Goal: Task Accomplishment & Management: Use online tool/utility

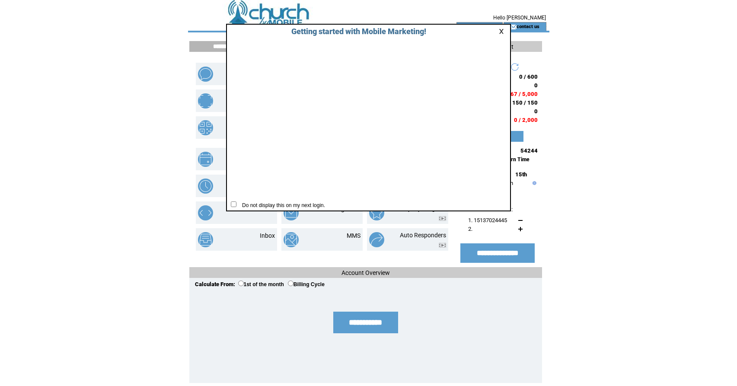
click at [500, 31] on link at bounding box center [503, 32] width 8 height 6
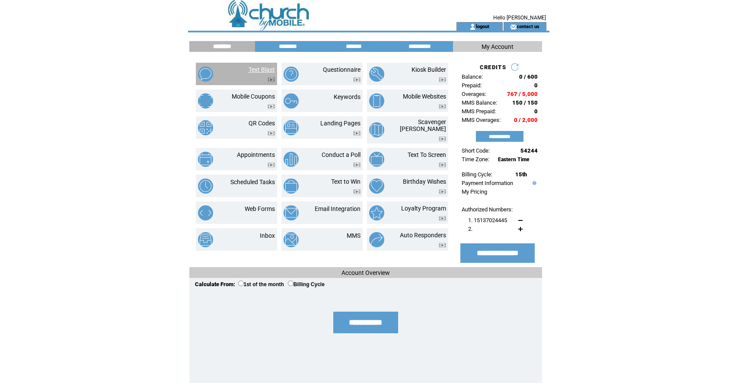
click at [261, 69] on link "Text Blast" at bounding box center [261, 69] width 26 height 7
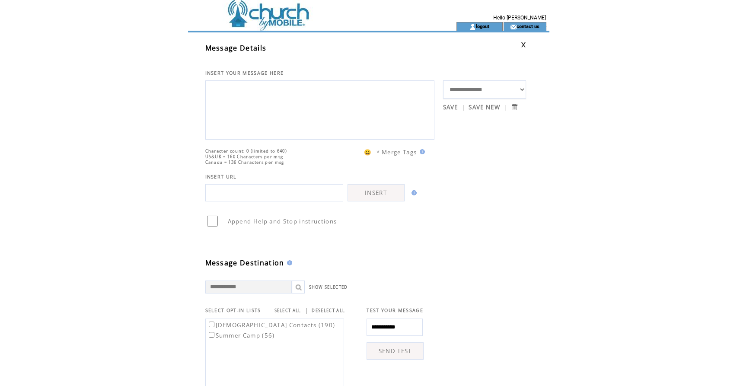
click at [250, 109] on textarea at bounding box center [320, 109] width 220 height 52
type textarea "*******"
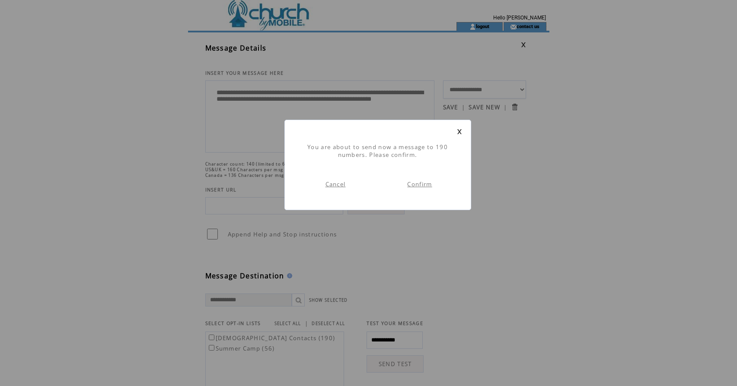
scroll to position [0, 0]
click at [419, 185] on link "Confirm" at bounding box center [419, 184] width 25 height 8
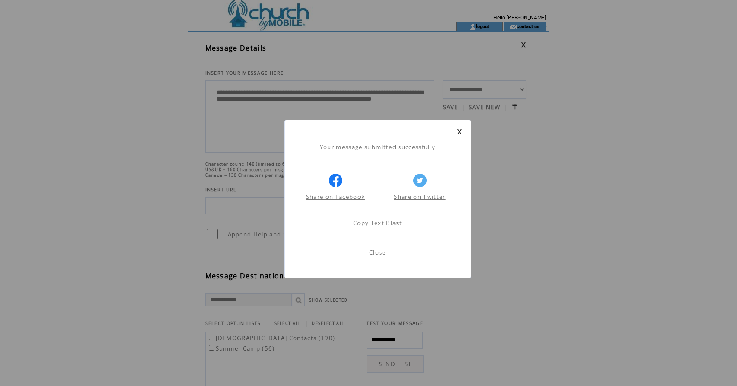
scroll to position [0, 0]
click at [374, 253] on link "Close" at bounding box center [377, 252] width 17 height 8
